Goal: Transaction & Acquisition: Purchase product/service

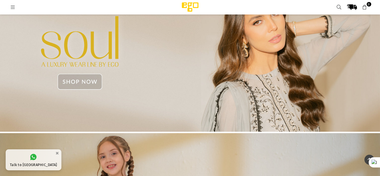
scroll to position [836, 0]
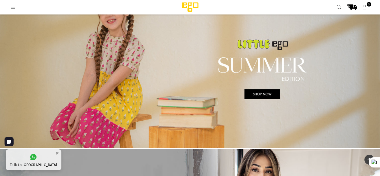
click at [12, 8] on icon at bounding box center [12, 7] width 5 height 5
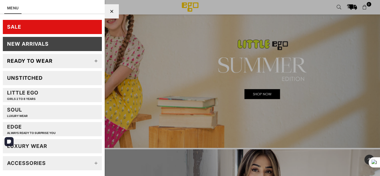
click at [59, 62] on link "Ready to wear" at bounding box center [52, 61] width 99 height 14
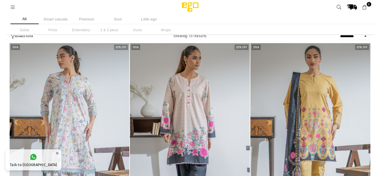
select select "**********"
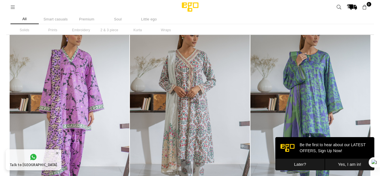
scroll to position [229, 0]
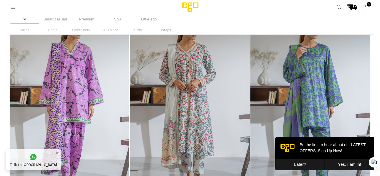
click at [297, 166] on button "Later?" at bounding box center [300, 164] width 50 height 12
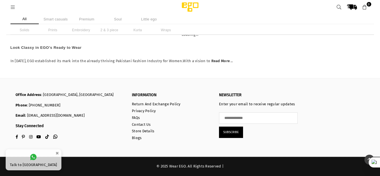
scroll to position [2407, 0]
